Goal: Use online tool/utility: Utilize a website feature to perform a specific function

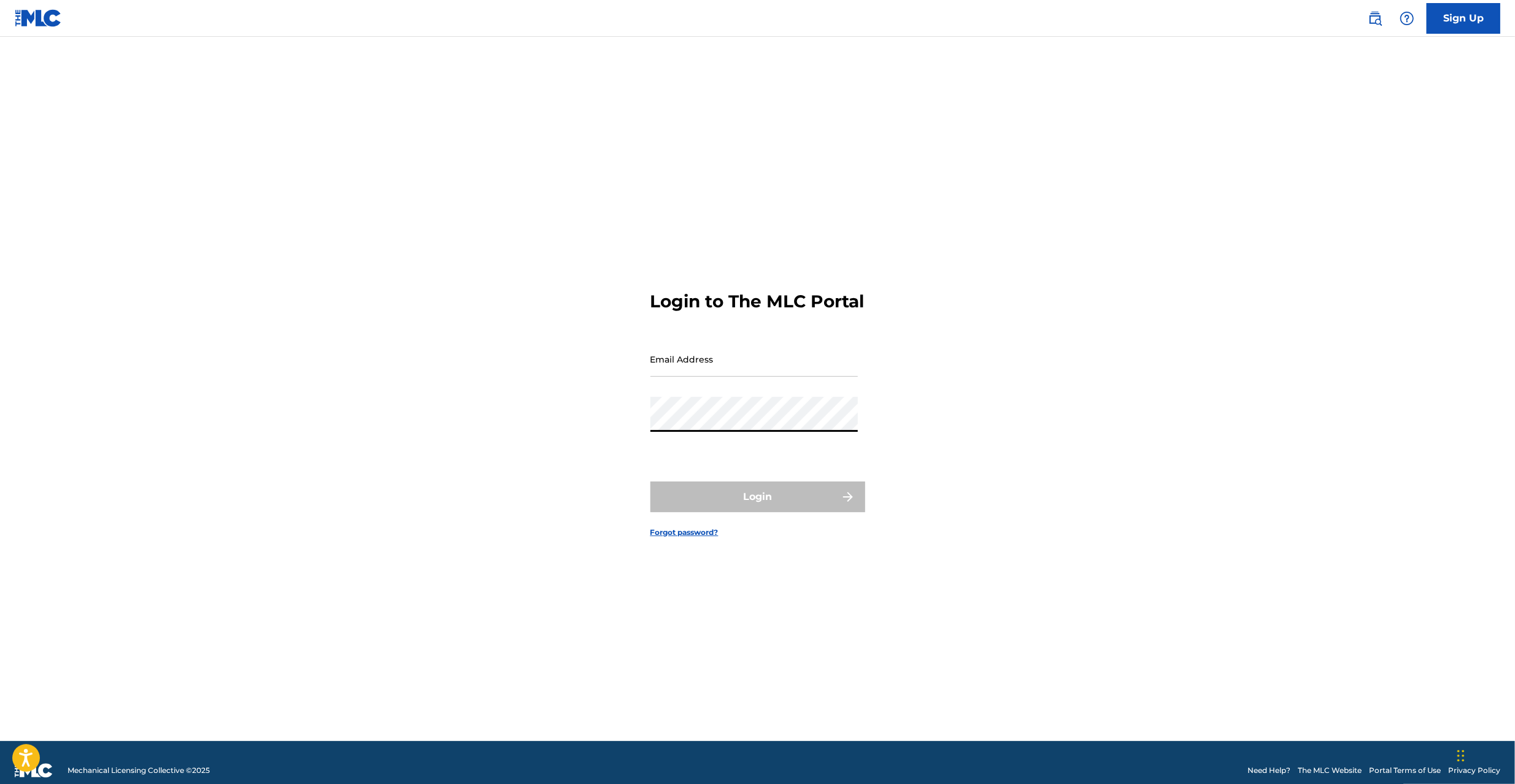
type input "[PERSON_NAME][EMAIL_ADDRESS][PERSON_NAME][DOMAIN_NAME]"
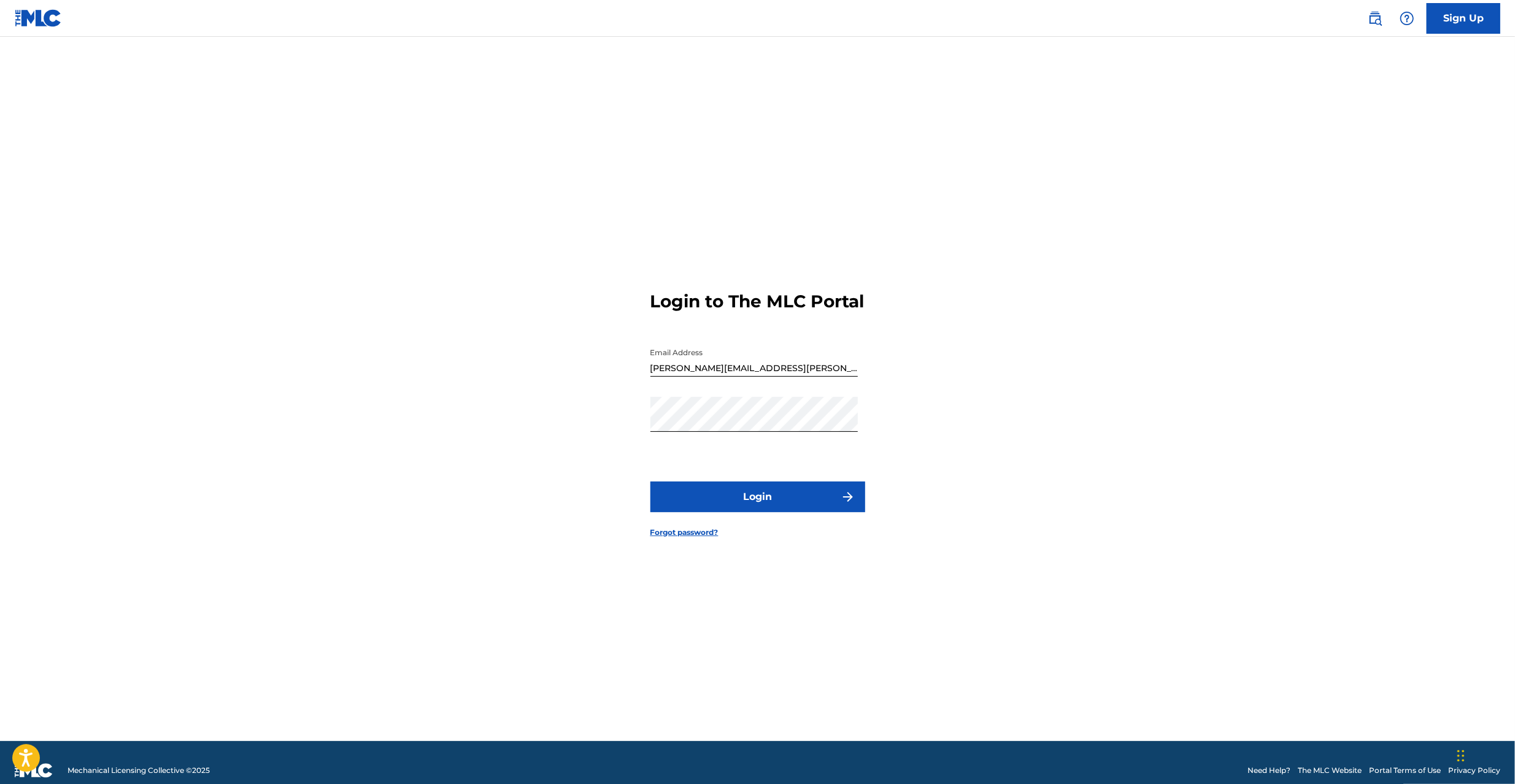
click at [730, 512] on button "Login" at bounding box center [758, 496] width 215 height 31
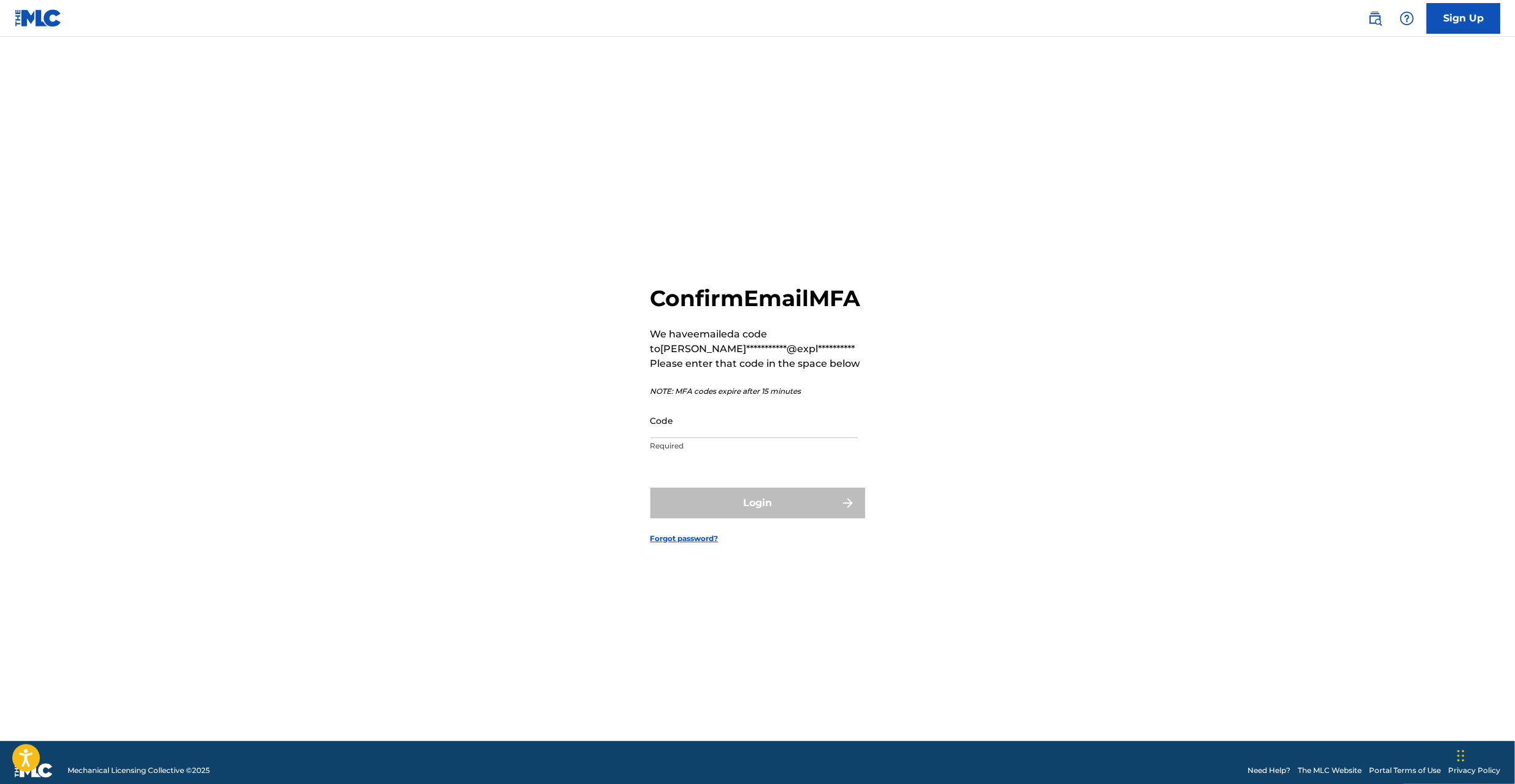
click at [797, 435] on input "Code" at bounding box center [754, 420] width 207 height 35
paste input "871781"
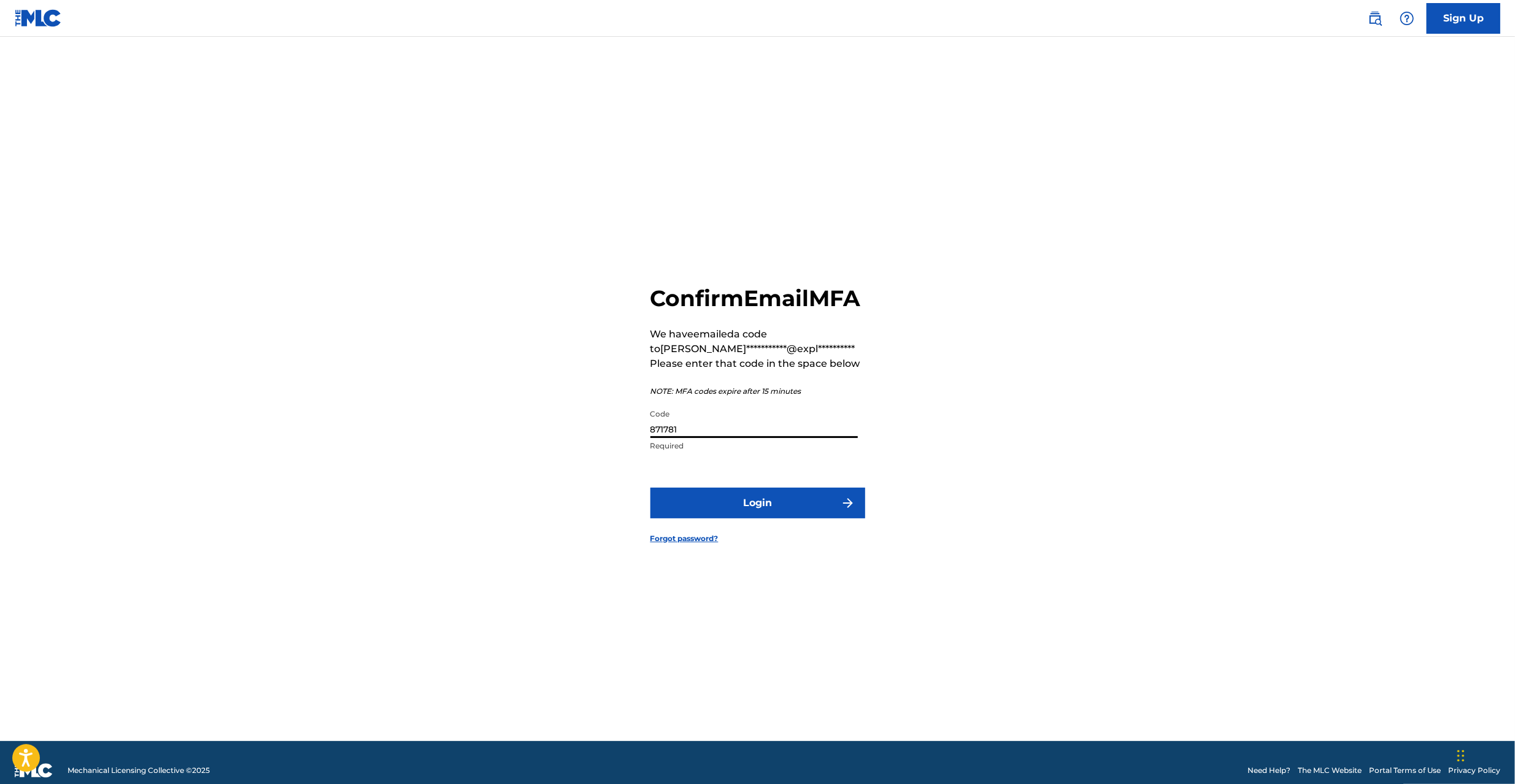
type input "871781"
click at [753, 518] on button "Login" at bounding box center [758, 502] width 215 height 31
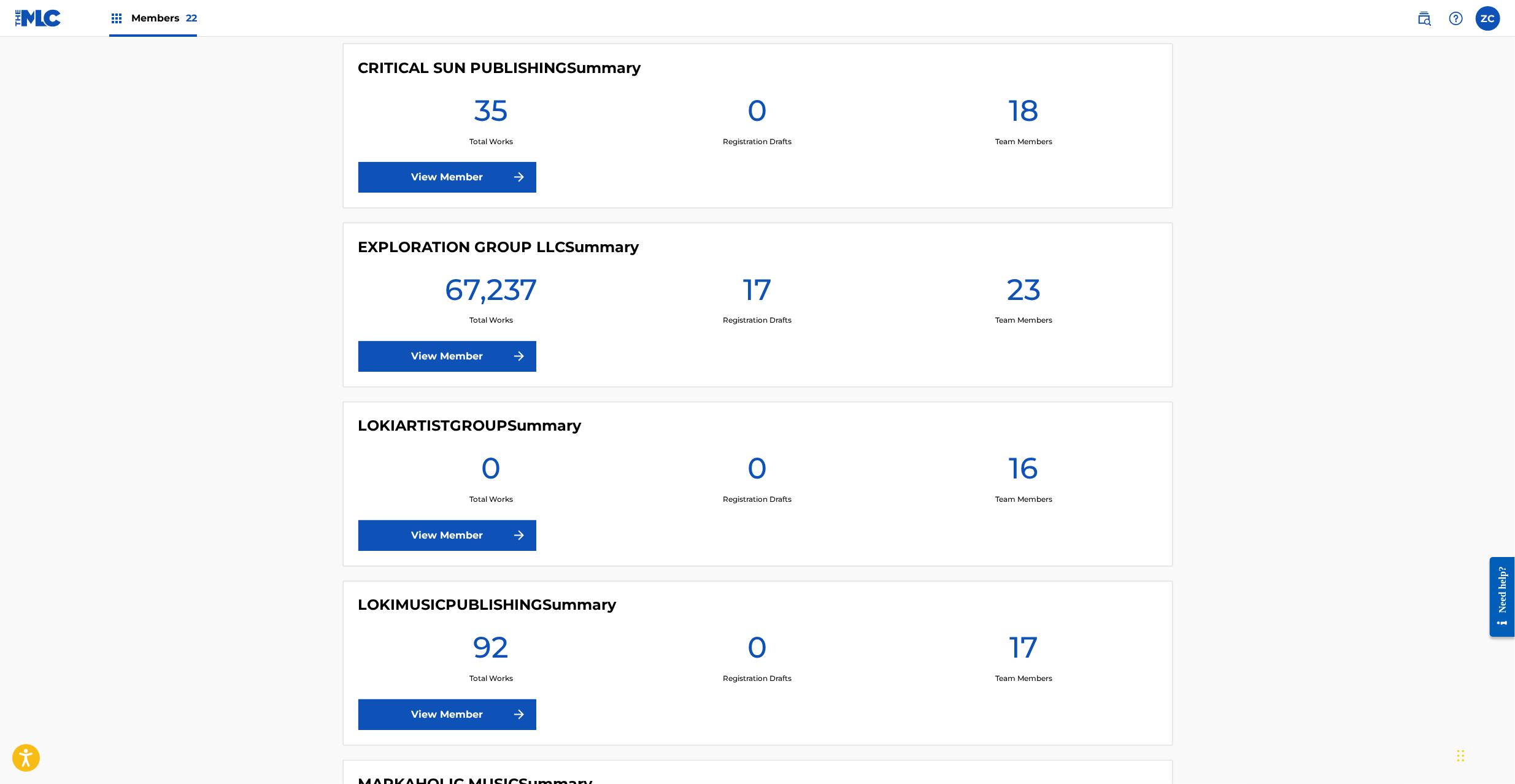
scroll to position [1962, 0]
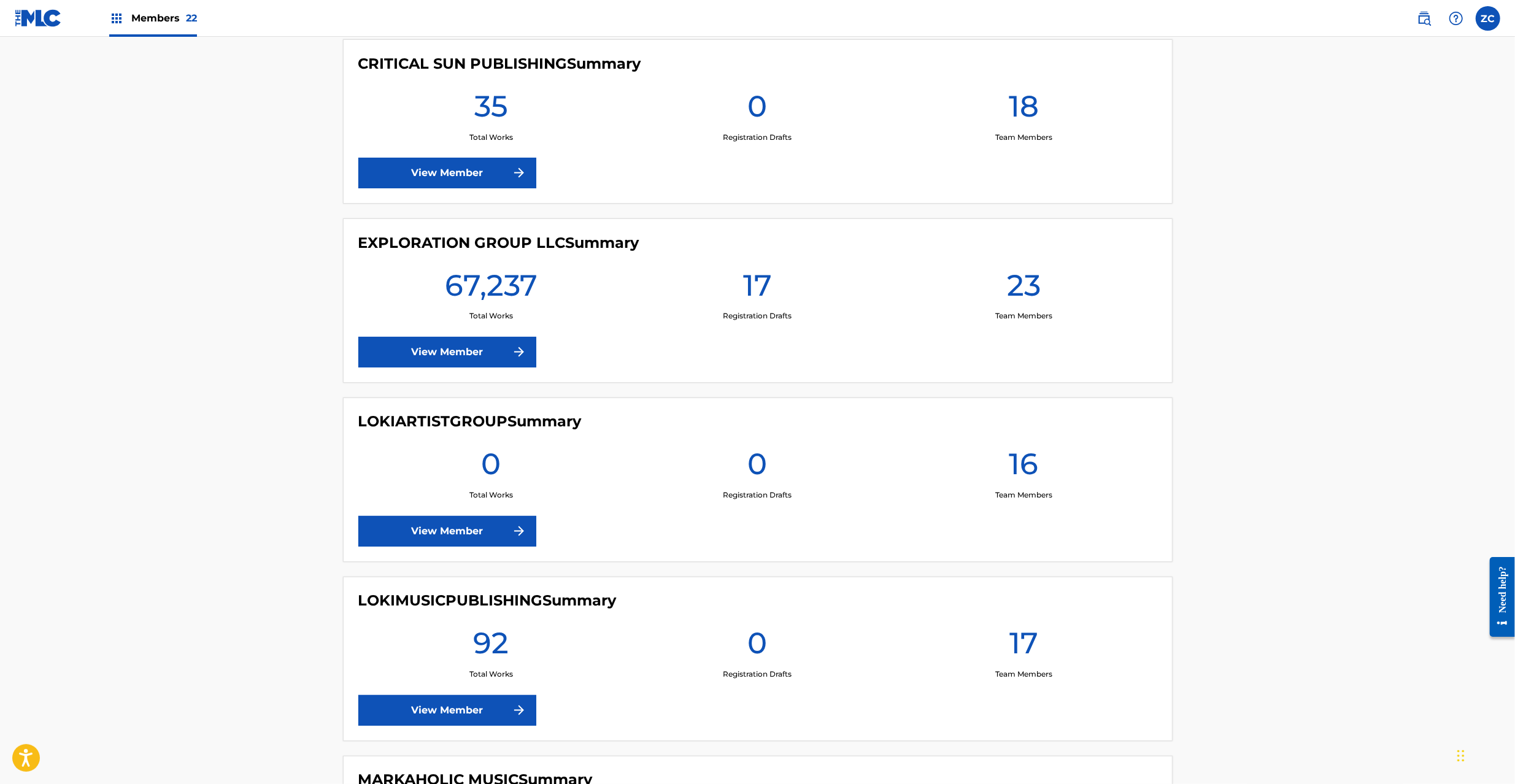
click at [485, 361] on link "View Member" at bounding box center [447, 352] width 178 height 31
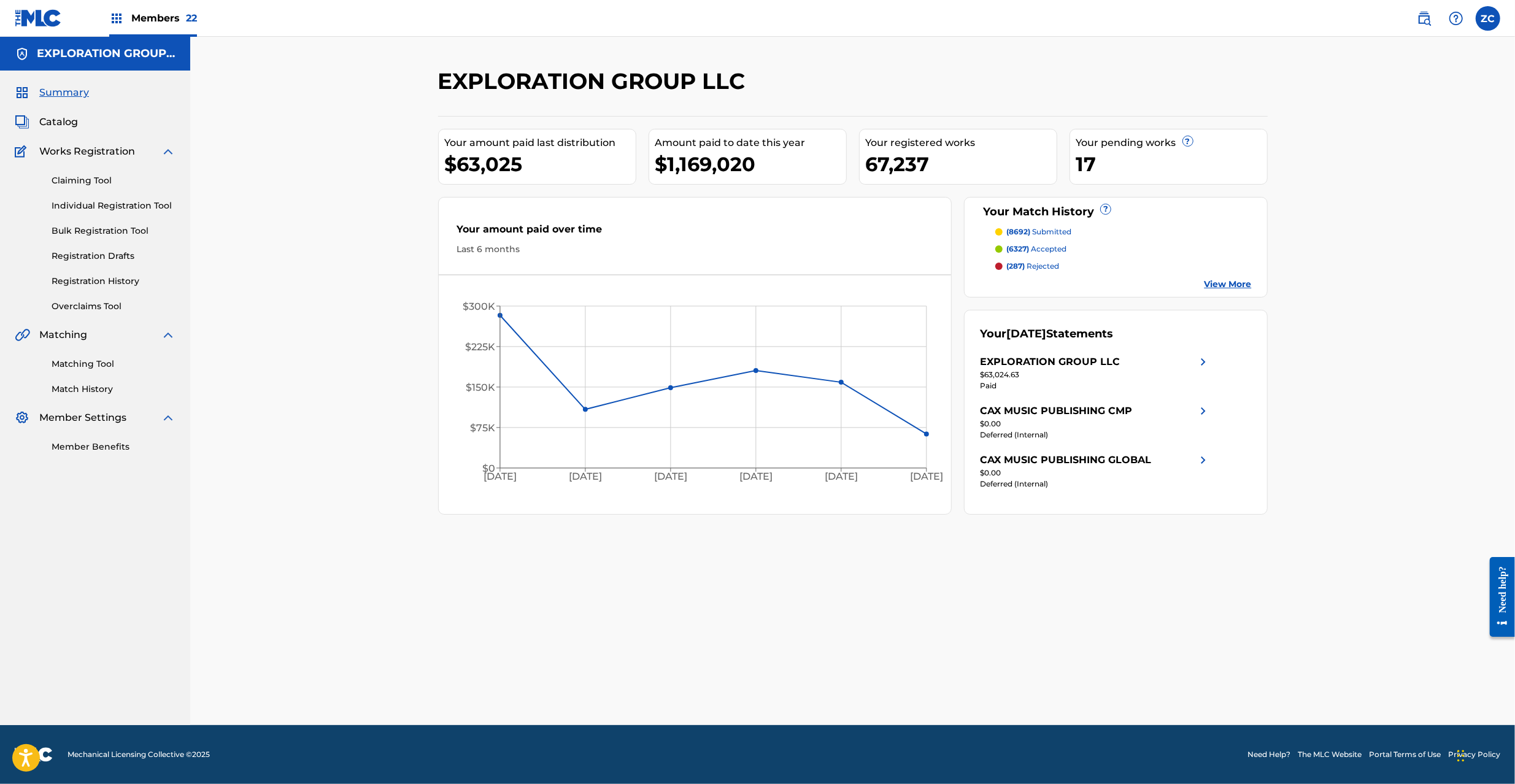
click at [107, 366] on link "Matching Tool" at bounding box center [114, 363] width 124 height 13
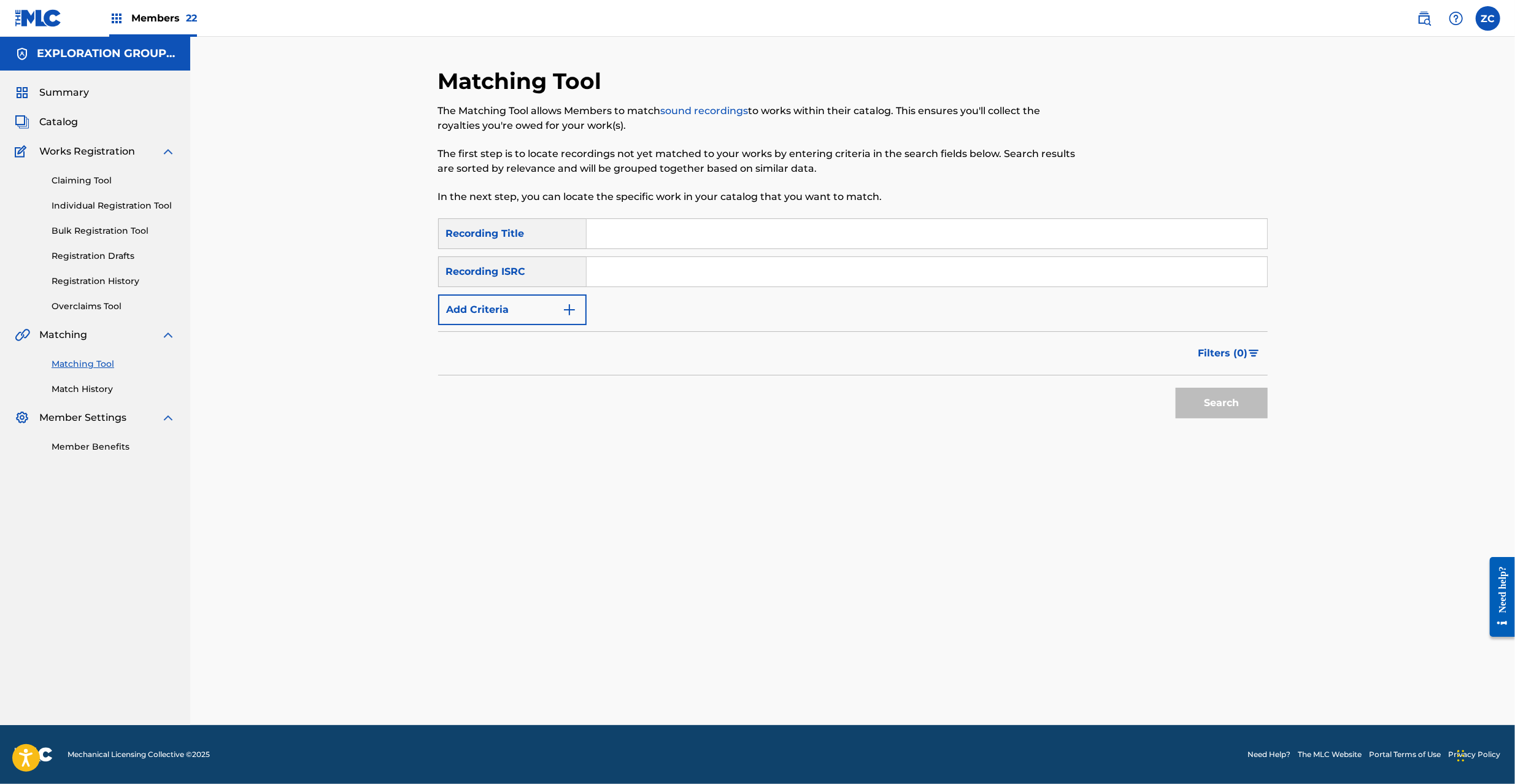
click at [814, 270] on input "Search Form" at bounding box center [927, 272] width 681 height 30
paste input "JPPO00607550"
type input "JPPO00607550"
click at [1223, 395] on button "Search" at bounding box center [1222, 403] width 92 height 31
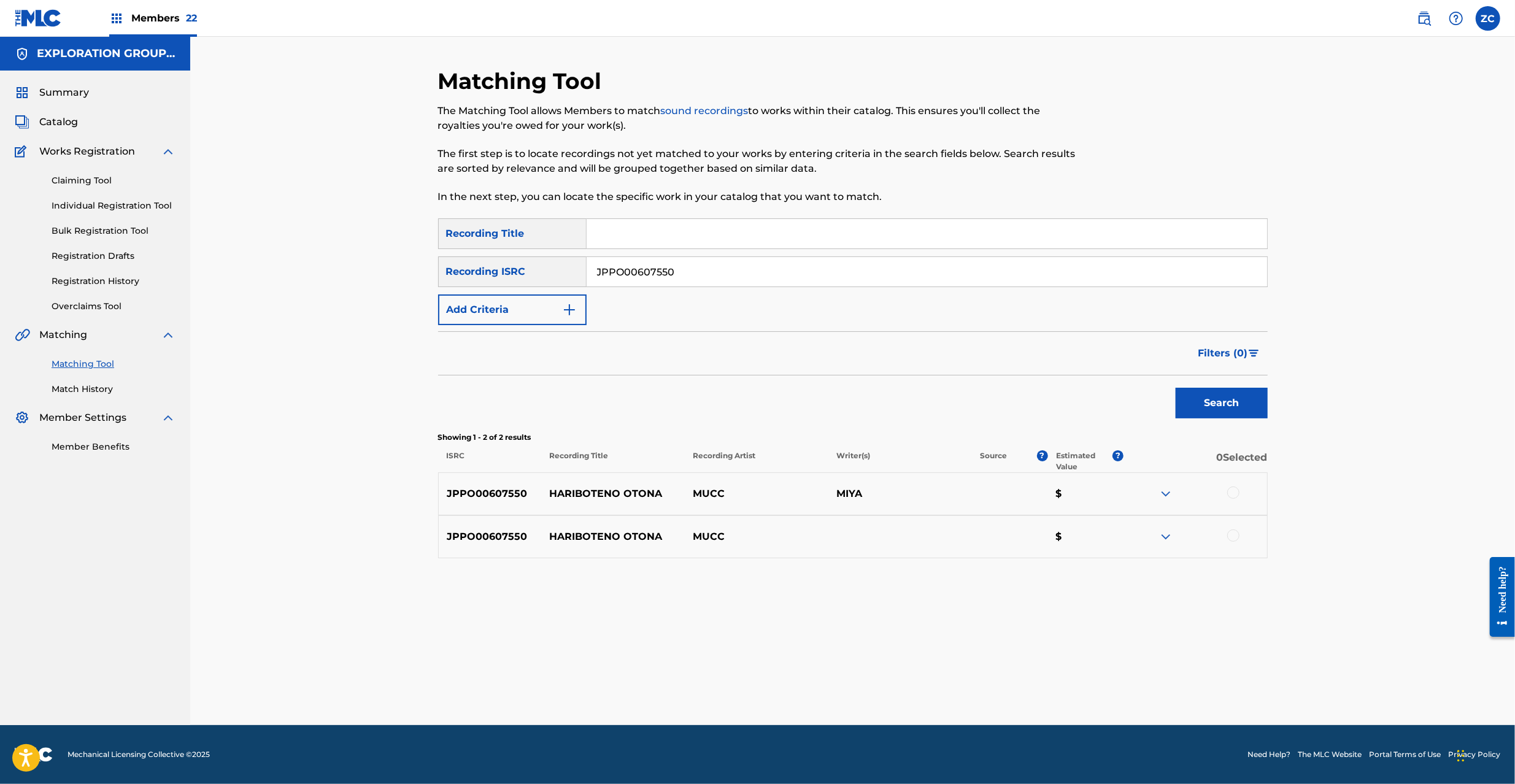
click at [1234, 496] on div at bounding box center [1233, 493] width 12 height 12
click at [1236, 539] on div at bounding box center [1233, 535] width 12 height 12
click at [865, 693] on button "Match 2 Groups" at bounding box center [862, 683] width 136 height 31
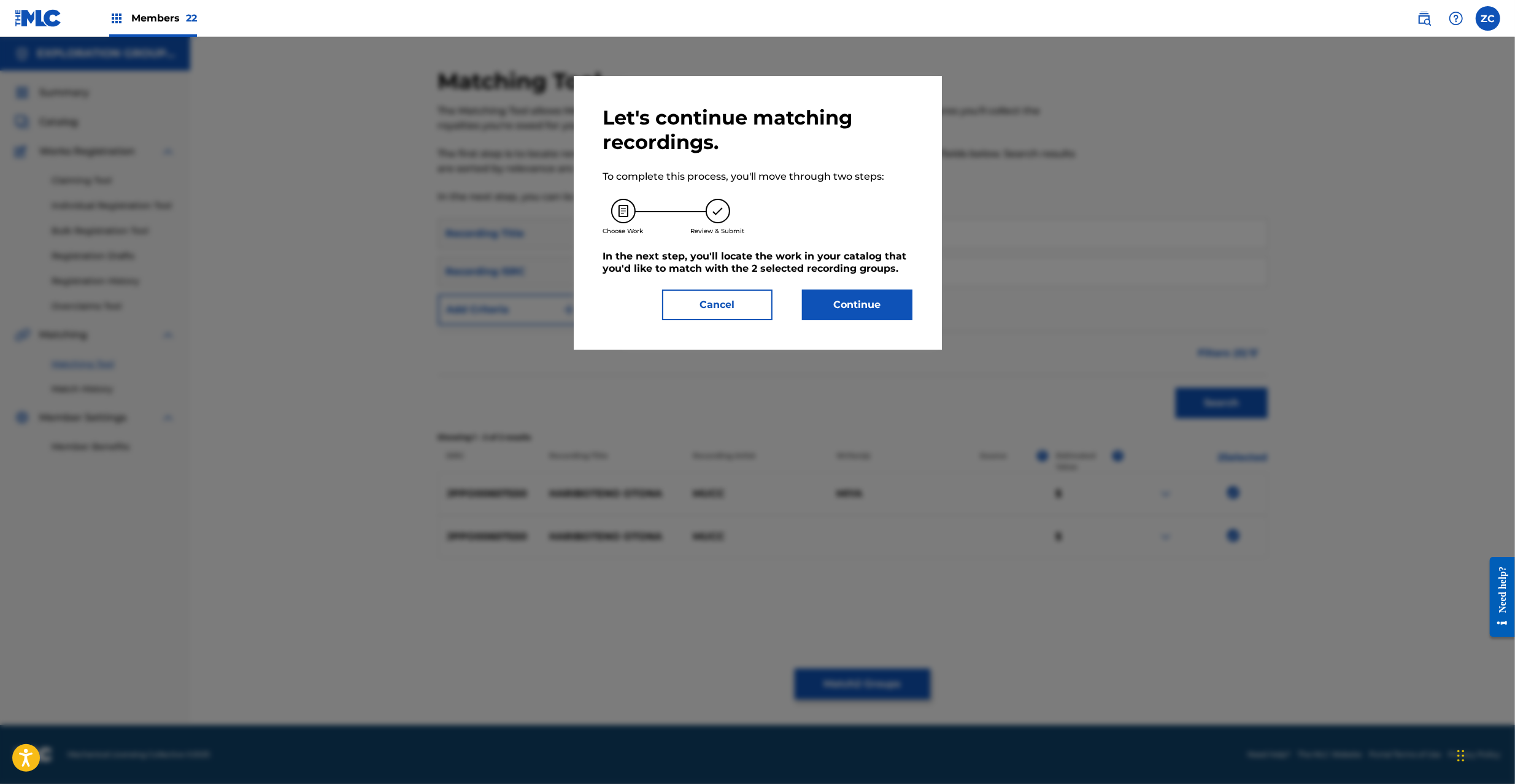
click at [837, 299] on button "Continue" at bounding box center [857, 305] width 111 height 31
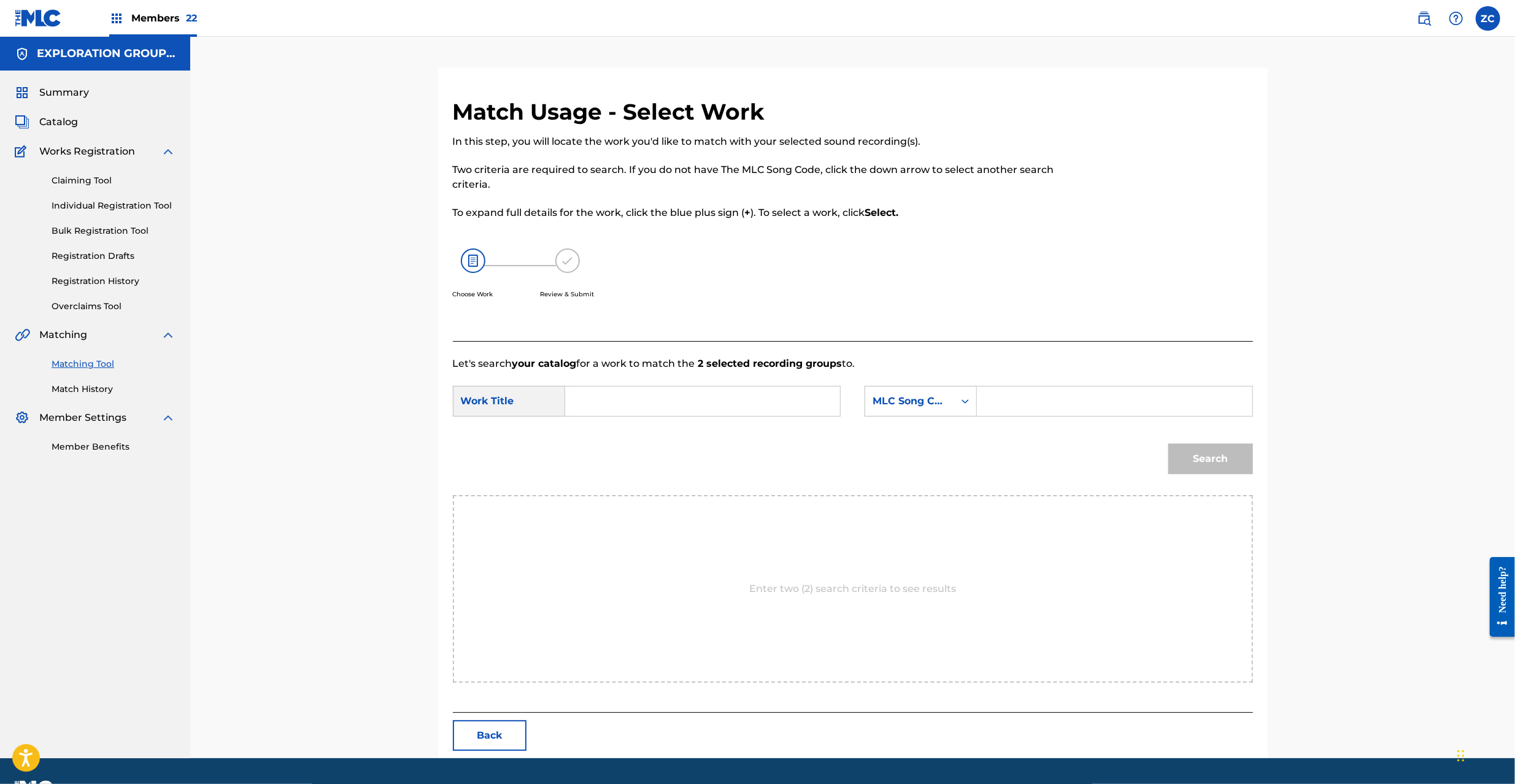
click at [685, 395] on input "Search Form" at bounding box center [702, 401] width 254 height 30
paste input "Hariboteno Otona H5746Q"
click at [703, 401] on input "Hariboteno Otona H5746Q" at bounding box center [702, 401] width 254 height 30
type input "Hariboteno Otona"
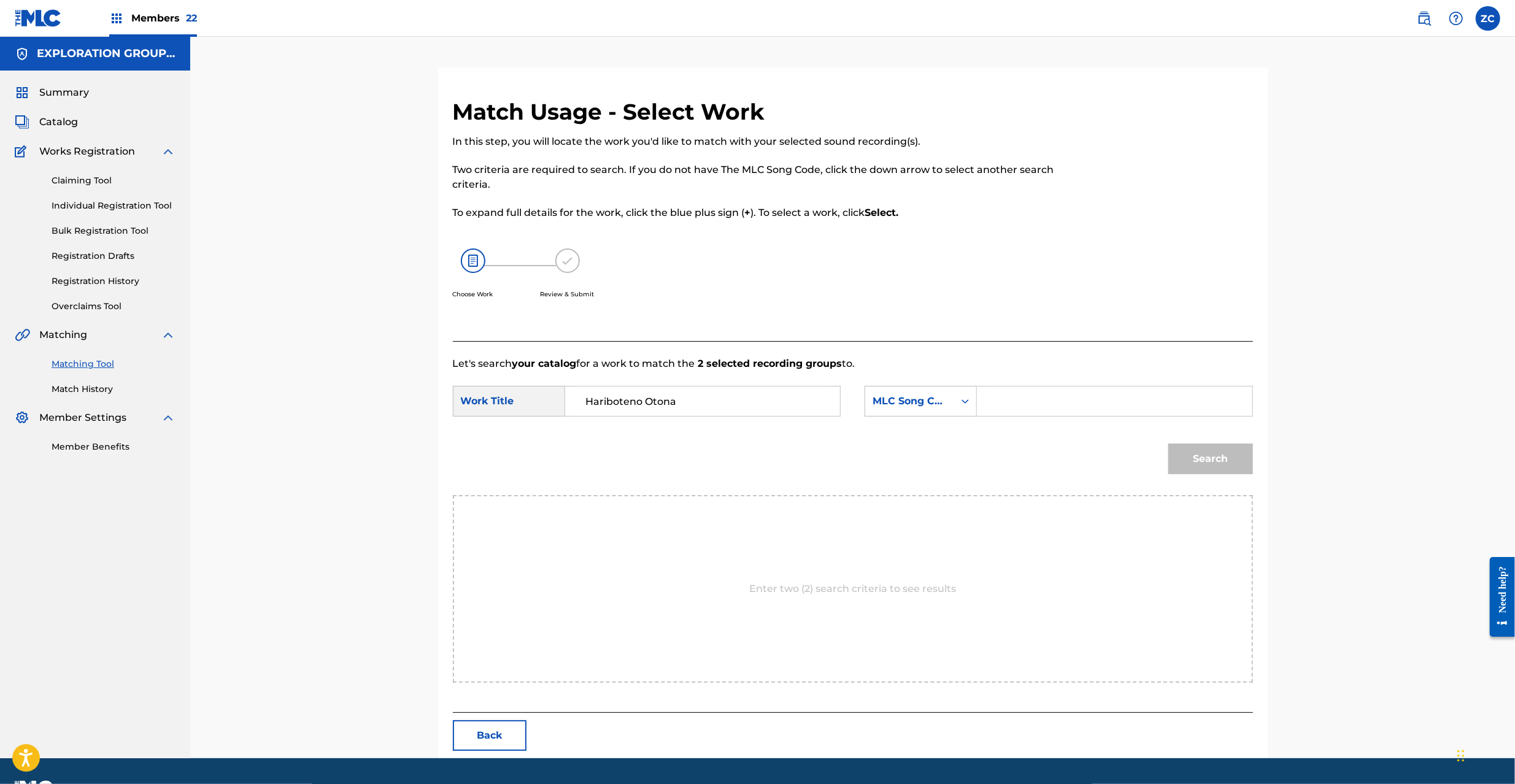
click at [1071, 406] on input "Search Form" at bounding box center [1114, 401] width 254 height 30
paste input "H5746Q"
type input "H5746Q"
click at [1216, 460] on button "Search" at bounding box center [1211, 459] width 85 height 31
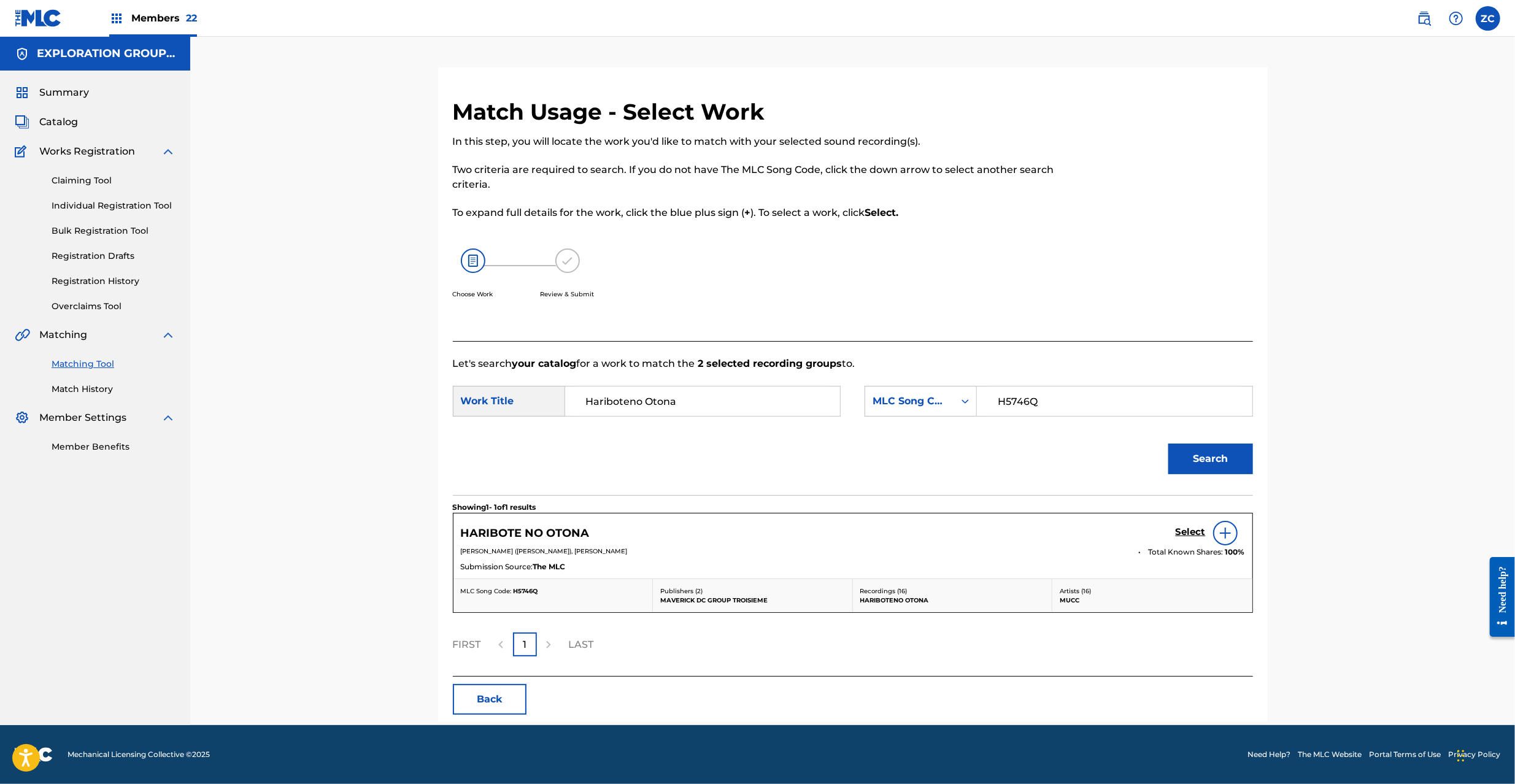
click at [1183, 532] on h5 "Select" at bounding box center [1191, 531] width 30 height 11
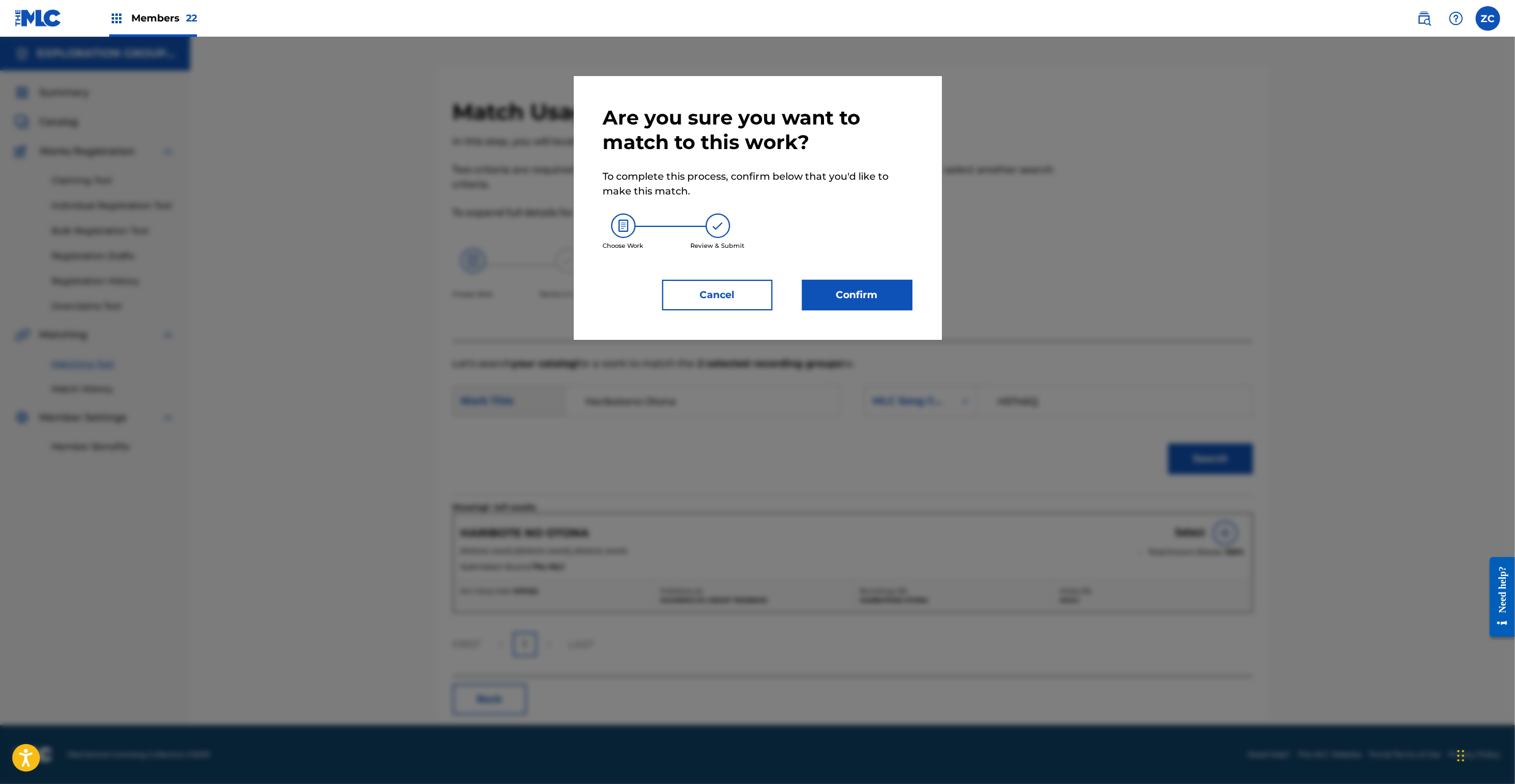
click at [846, 307] on button "Confirm" at bounding box center [857, 295] width 111 height 31
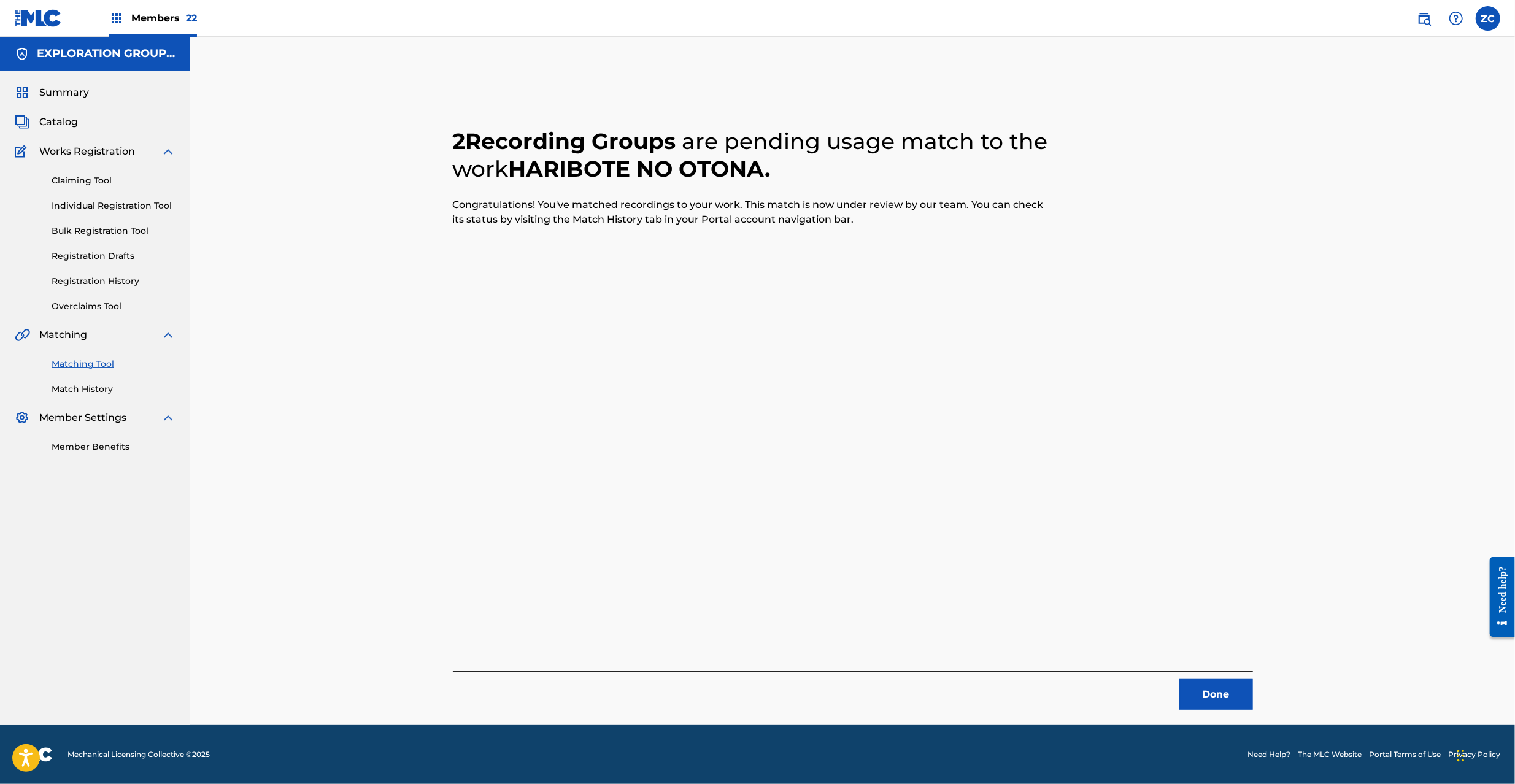
click at [1211, 694] on button "Done" at bounding box center [1216, 694] width 73 height 31
